Goal: Task Accomplishment & Management: Manage account settings

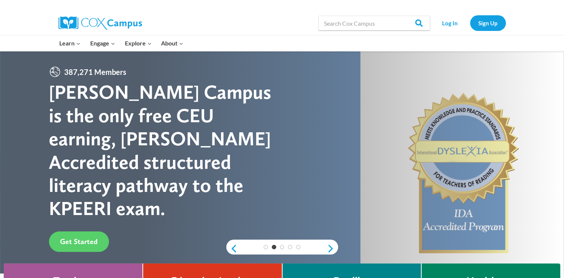
scroll to position [91, 0]
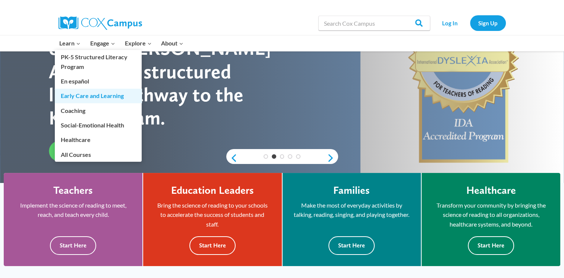
click at [89, 97] on link "Early Care and Learning" at bounding box center [98, 96] width 87 height 14
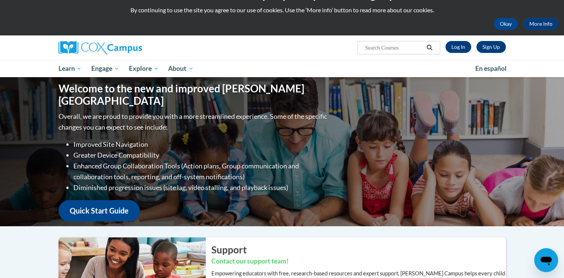
scroll to position [6, 0]
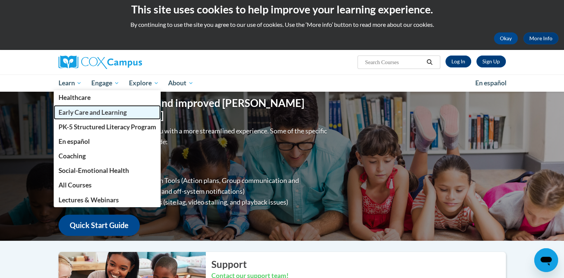
click at [89, 111] on span "Early Care and Learning" at bounding box center [92, 112] width 68 height 8
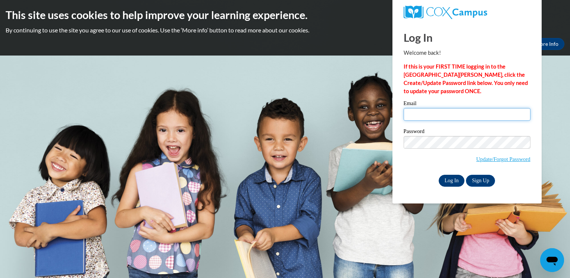
type input "tdunn1826@gmail.com"
click at [451, 181] on input "Log In" at bounding box center [451, 181] width 26 height 12
